Goal: Information Seeking & Learning: Compare options

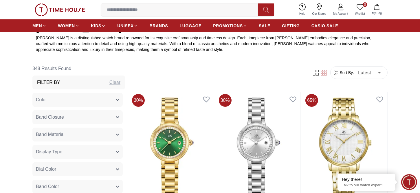
scroll to position [290, 0]
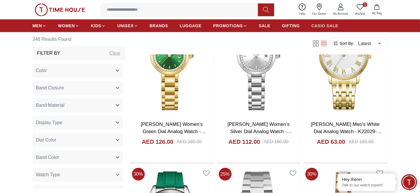
click at [330, 26] on span "CASIO SALE" at bounding box center [325, 26] width 27 height 6
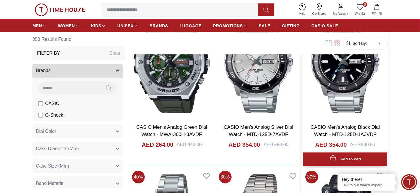
scroll to position [319, 0]
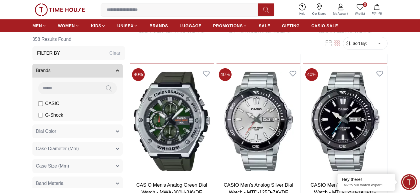
click at [366, 46] on span "Sort By:" at bounding box center [360, 44] width 16 height 6
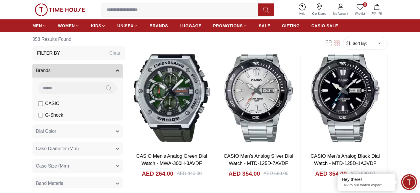
click at [364, 44] on span "Sort By:" at bounding box center [360, 44] width 16 height 6
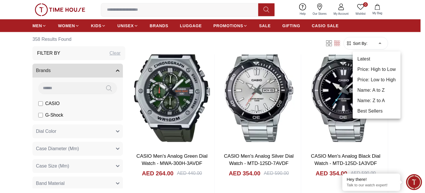
click at [377, 76] on li "Price: Low to High" at bounding box center [376, 80] width 48 height 10
type input "*"
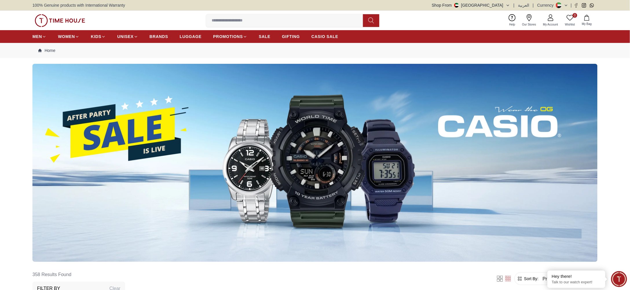
scroll to position [217, 0]
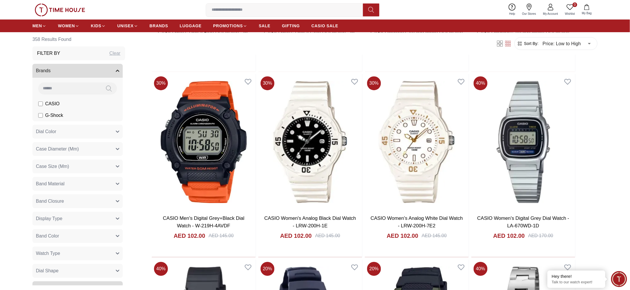
scroll to position [1564, 0]
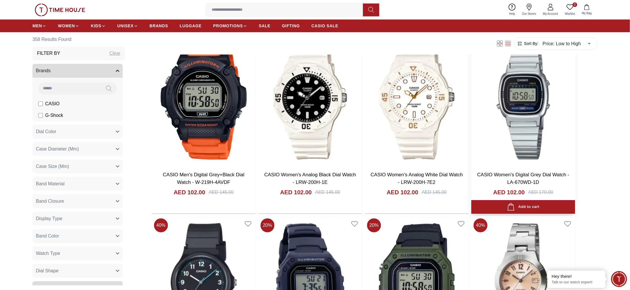
click at [420, 172] on link "CASIO Women's Digital Grey Dial Watch - LA-670WD-1D" at bounding box center [524, 178] width 92 height 13
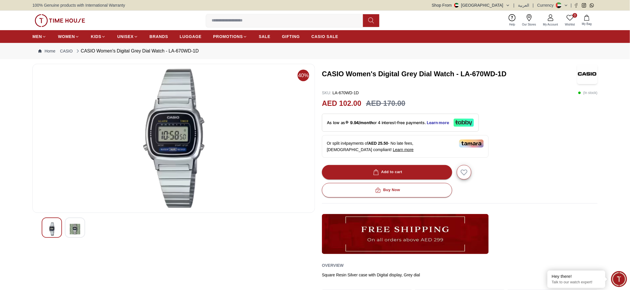
scroll to position [733, 0]
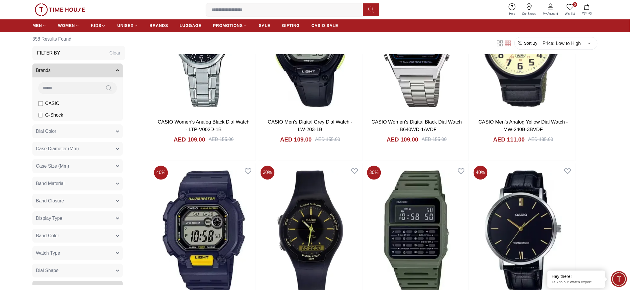
scroll to position [2085, 0]
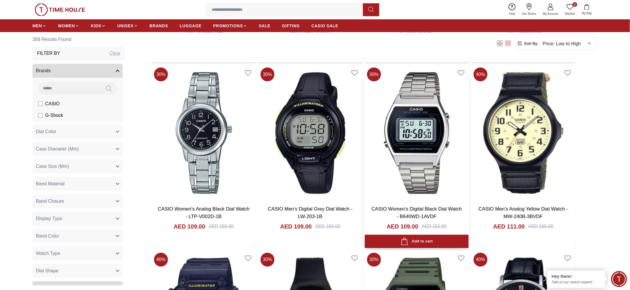
click at [401, 131] on img at bounding box center [417, 133] width 104 height 136
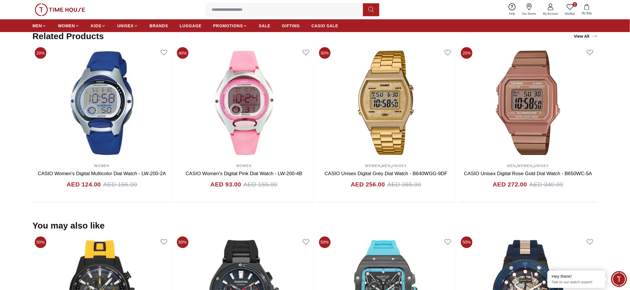
scroll to position [304, 0]
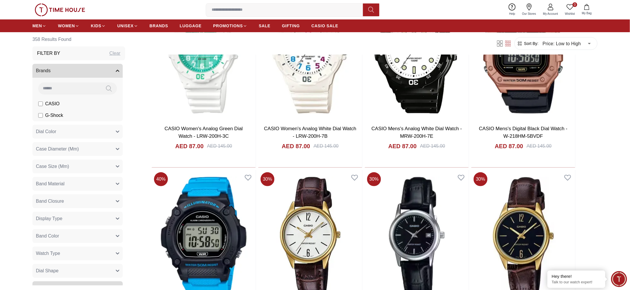
scroll to position [825, 0]
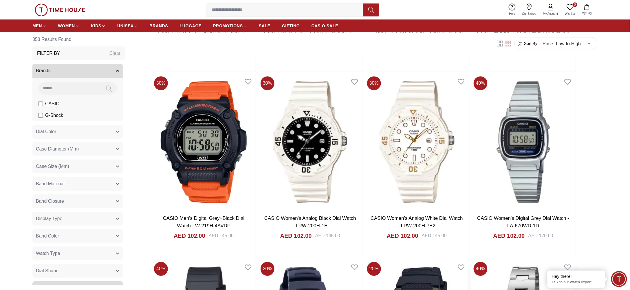
scroll to position [1477, 0]
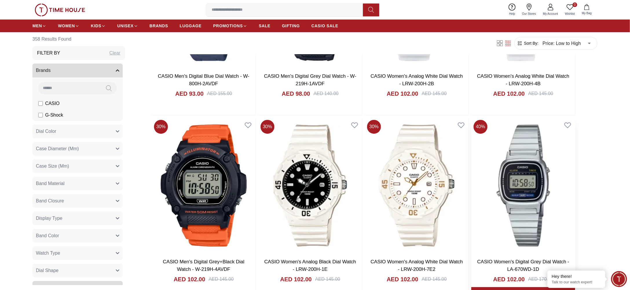
click at [420, 172] on img at bounding box center [523, 185] width 104 height 136
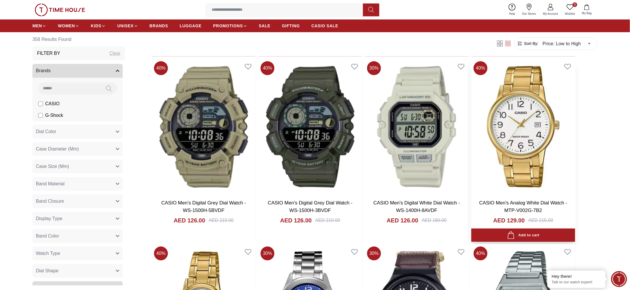
scroll to position [3519, 0]
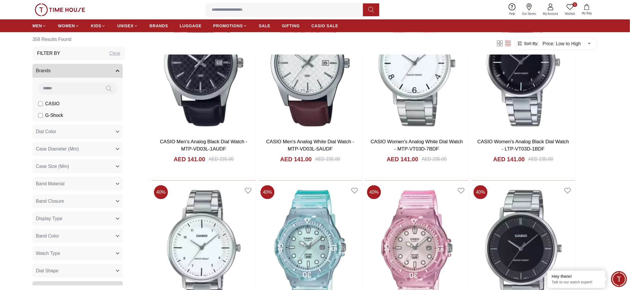
scroll to position [4605, 0]
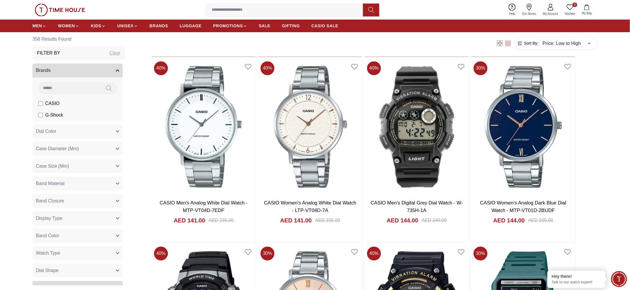
scroll to position [4914, 0]
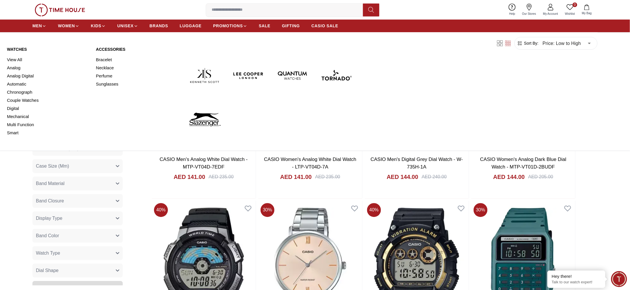
click at [10, 50] on link "Watches" at bounding box center [48, 49] width 82 height 6
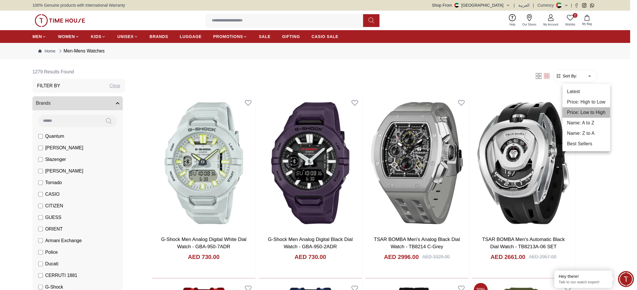
click at [420, 114] on li "Price: Low to High" at bounding box center [586, 112] width 48 height 10
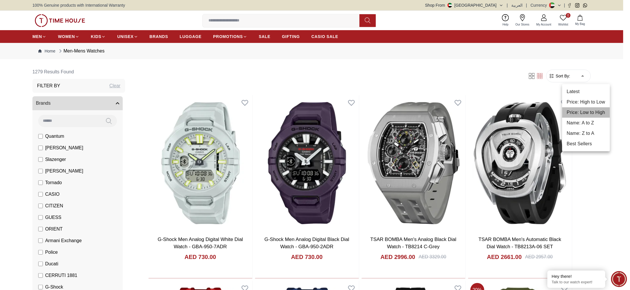
type input "*"
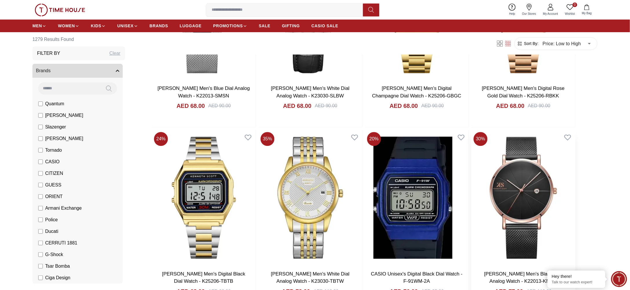
scroll to position [565, 0]
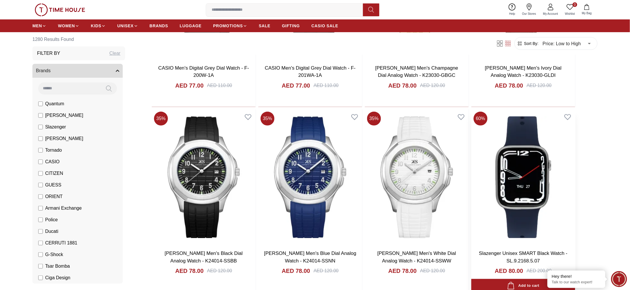
scroll to position [782, 0]
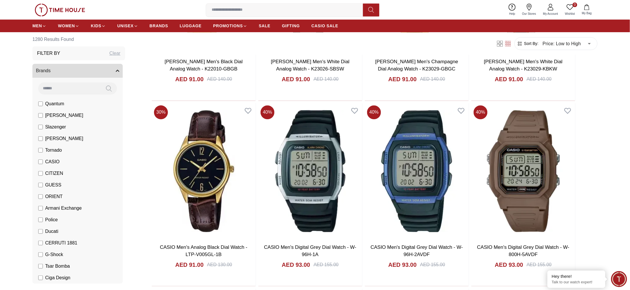
scroll to position [2389, 0]
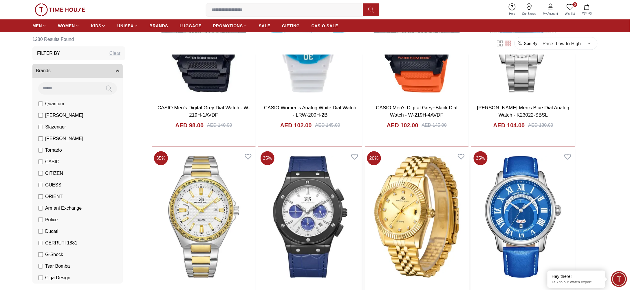
scroll to position [2998, 0]
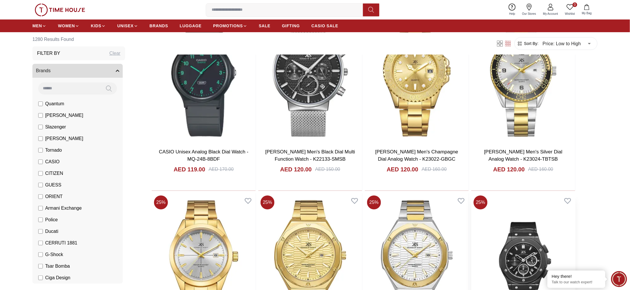
scroll to position [5177, 0]
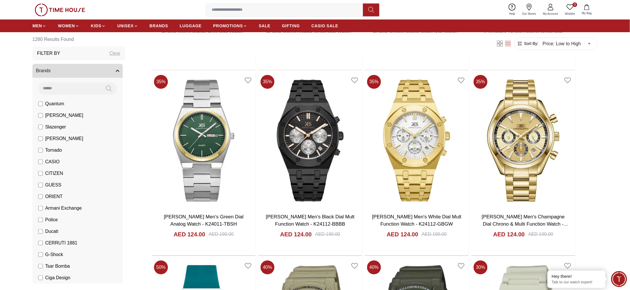
scroll to position [5829, 0]
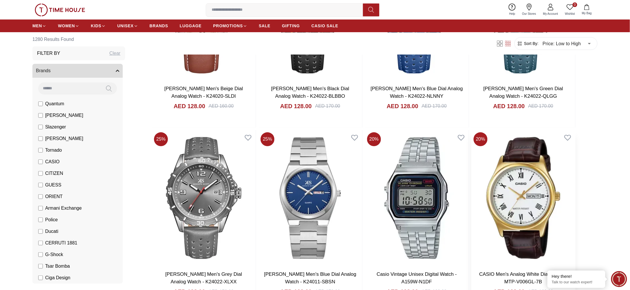
scroll to position [6915, 0]
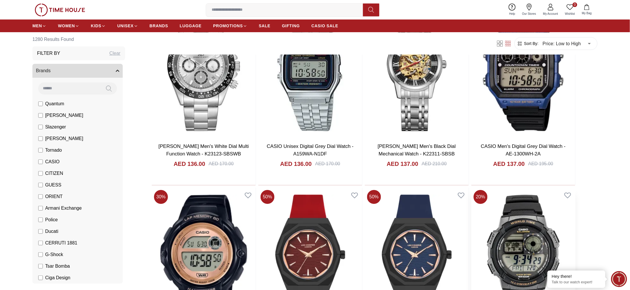
scroll to position [7523, 0]
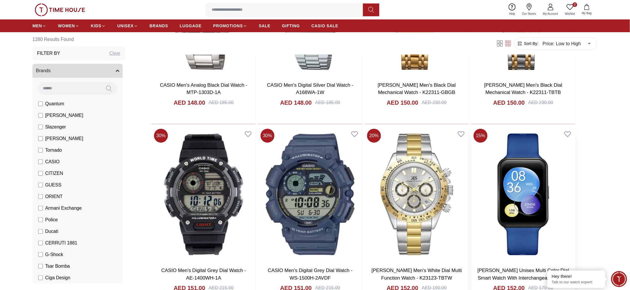
scroll to position [9748, 0]
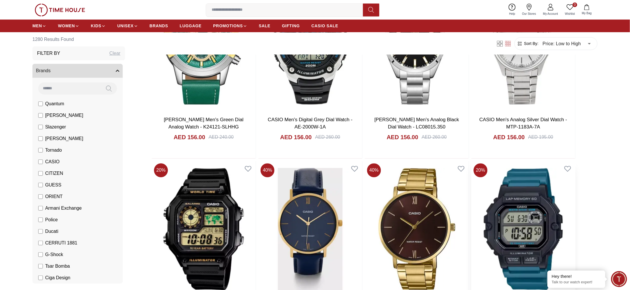
scroll to position [10240, 0]
